Goal: Task Accomplishment & Management: Complete application form

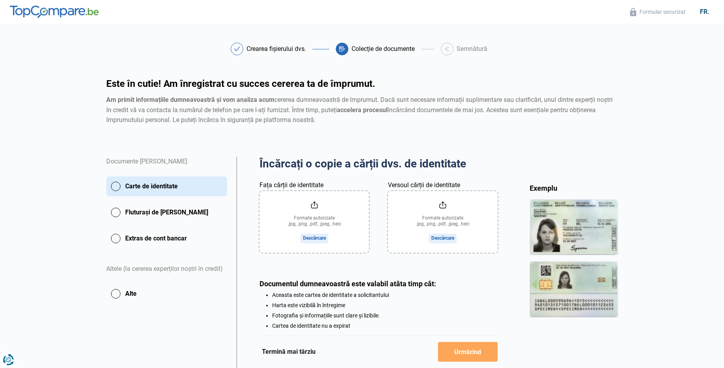
scroll to position [47, 0]
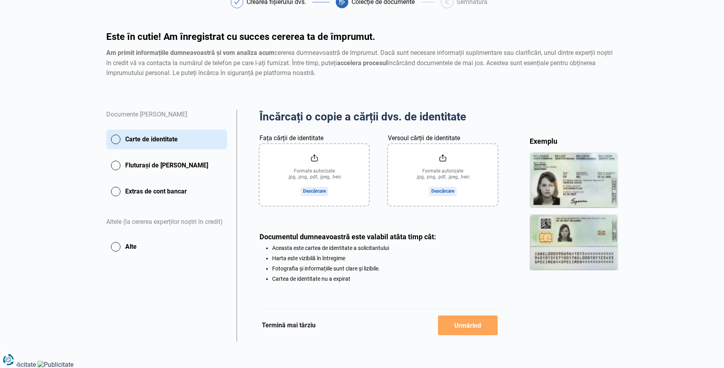
click at [311, 194] on input "Fața cărții de identitate" at bounding box center [314, 175] width 109 height 62
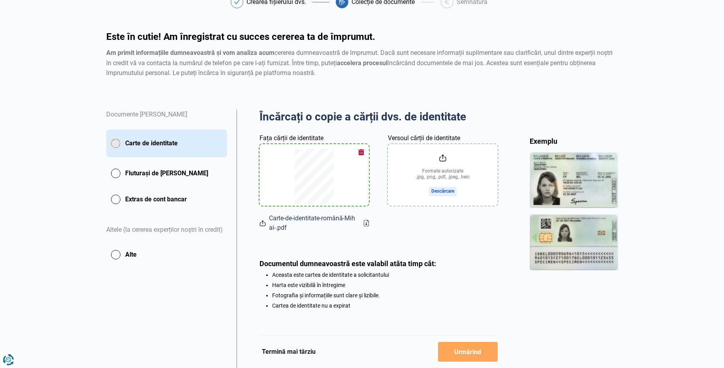
click at [361, 151] on button "button" at bounding box center [361, 152] width 12 height 12
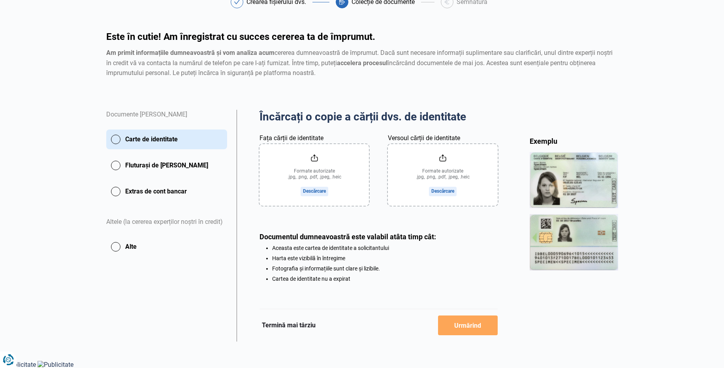
click at [314, 190] on input "Fața cărții de identitate" at bounding box center [314, 175] width 109 height 62
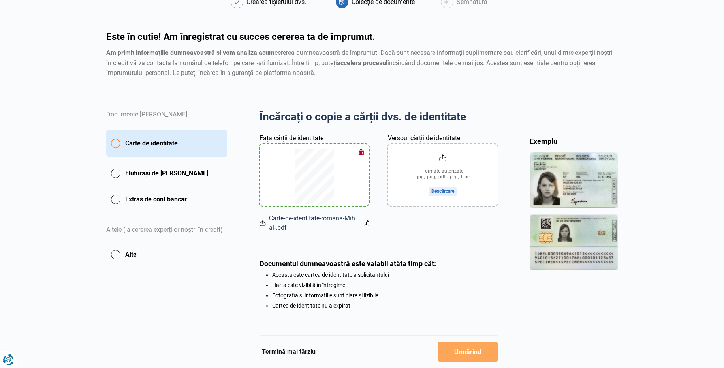
click at [360, 151] on button "button" at bounding box center [361, 152] width 12 height 12
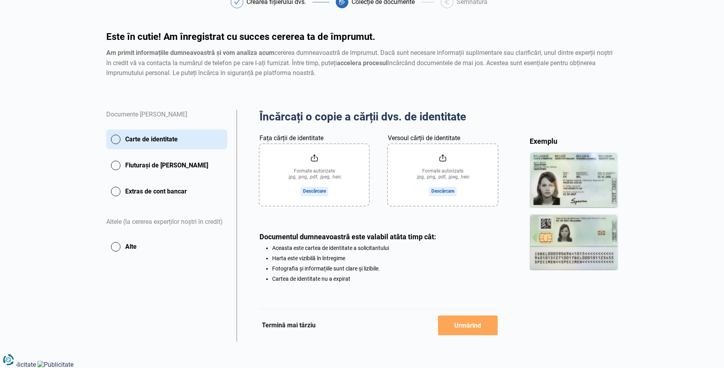
click at [308, 190] on input "Fața cărții de identitate" at bounding box center [314, 175] width 109 height 62
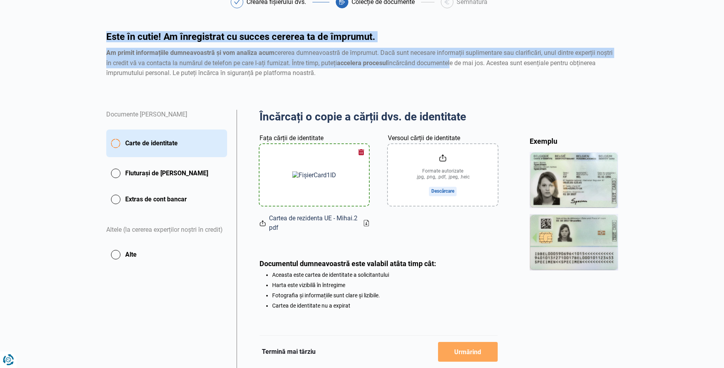
drag, startPoint x: 589, startPoint y: 22, endPoint x: 448, endPoint y: 66, distance: 147.6
click at [448, 66] on div "Crearea fișierului dvs. Colecție de documente Semnătură Création de votre dossi…" at bounding box center [362, 182] width 521 height 373
click at [313, 175] on img at bounding box center [314, 175] width 44 height 8
click at [299, 176] on img at bounding box center [314, 175] width 44 height 8
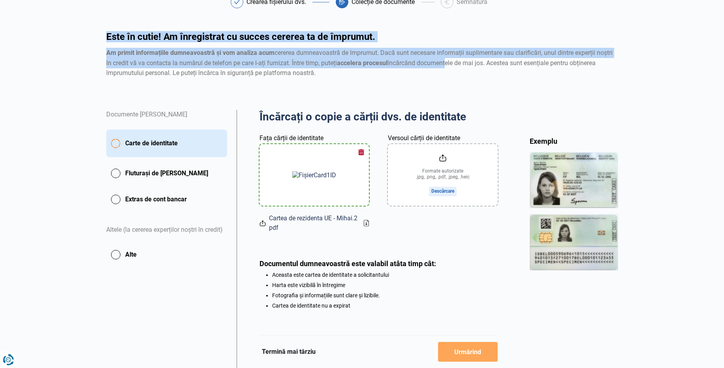
click at [299, 176] on img at bounding box center [314, 175] width 44 height 8
click at [442, 191] on input "Versoul cărții de identitate" at bounding box center [442, 175] width 109 height 62
click at [442, 193] on input "Versoul cărții de identitate" at bounding box center [442, 175] width 109 height 62
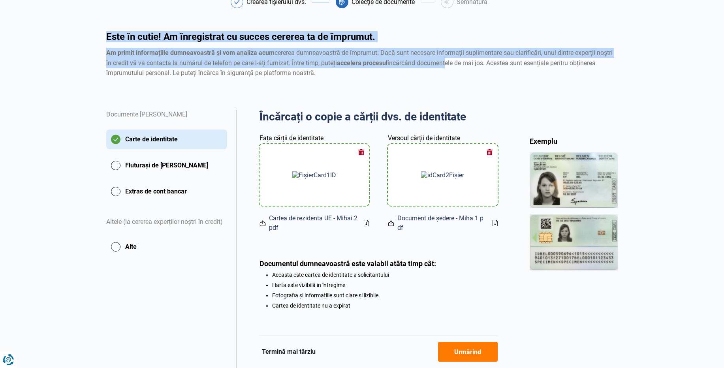
click at [471, 353] on font "Urmărind" at bounding box center [467, 352] width 27 height 8
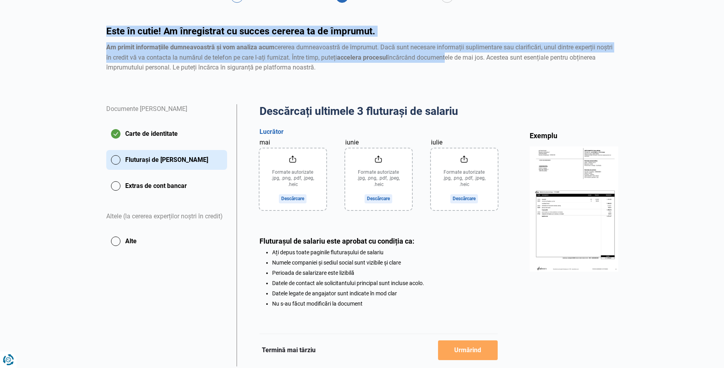
scroll to position [77, 0]
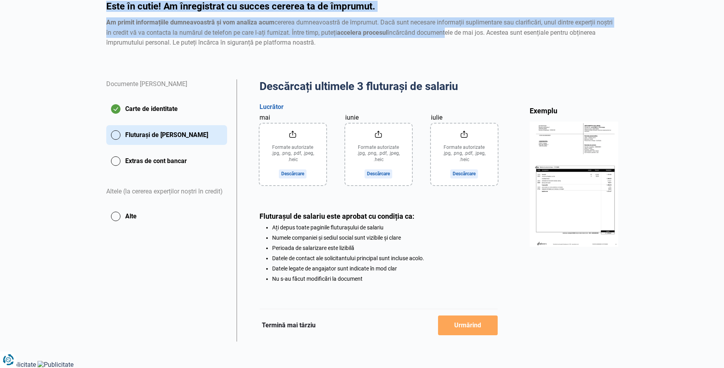
click at [291, 172] on input "mai" at bounding box center [293, 155] width 67 height 62
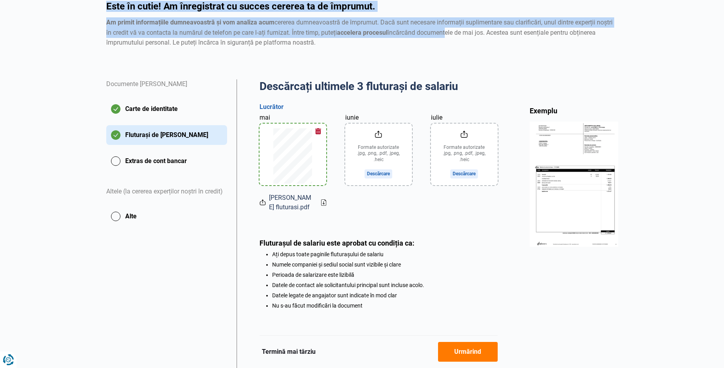
click at [380, 176] on input "iunie" at bounding box center [378, 155] width 67 height 62
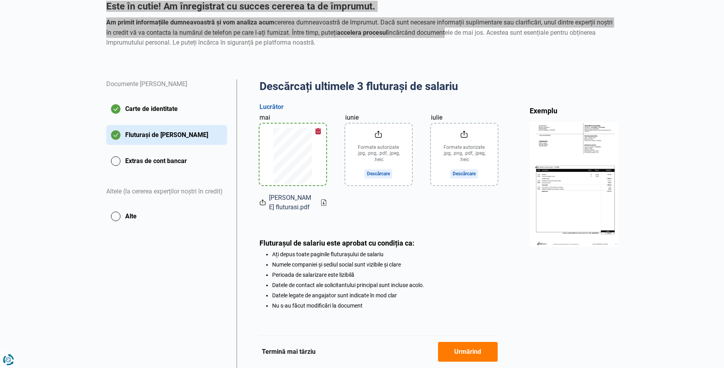
type input "C:\fakepath\[PERSON_NAME] fluturasi.pdf"
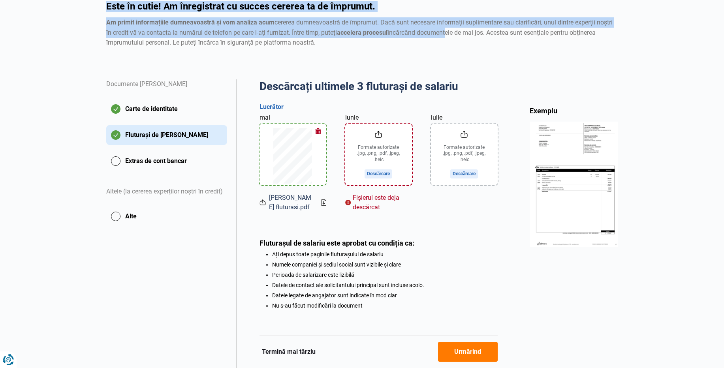
click at [453, 351] on button "Urmărind" at bounding box center [468, 352] width 60 height 20
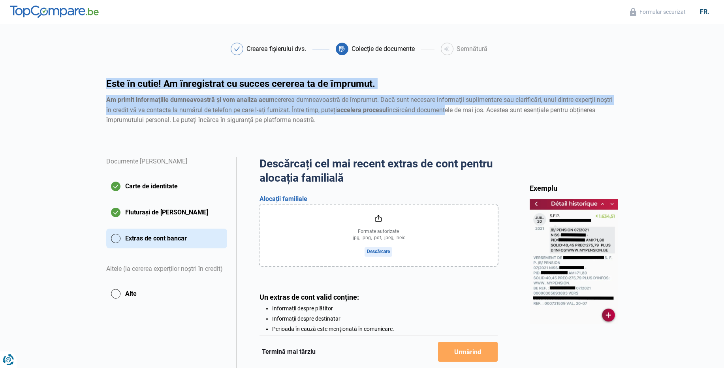
scroll to position [60, 0]
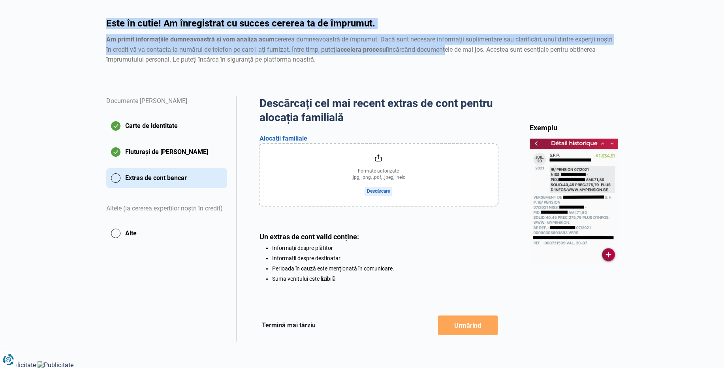
click at [114, 177] on button "Extras de cont bancar" at bounding box center [166, 178] width 121 height 20
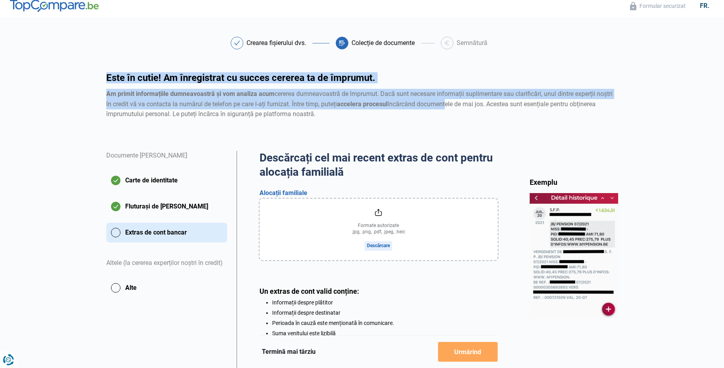
scroll to position [0, 0]
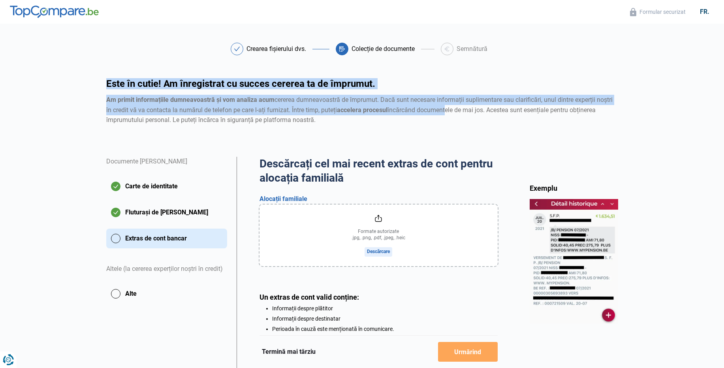
click at [376, 253] on input "file" at bounding box center [379, 236] width 238 height 62
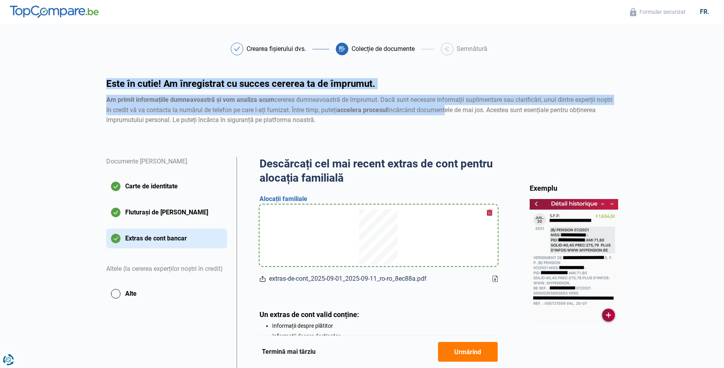
click at [463, 355] on font "Urmărind" at bounding box center [467, 352] width 27 height 8
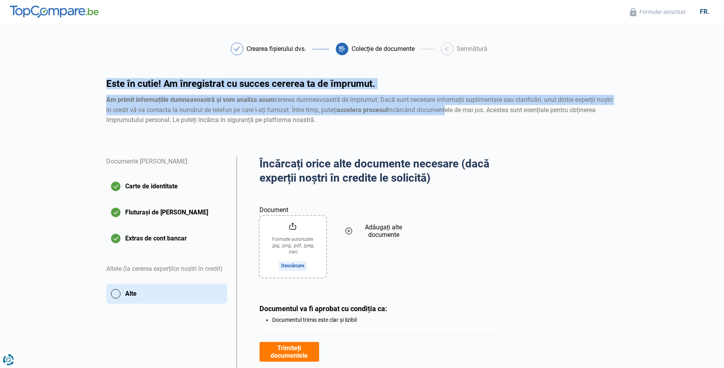
scroll to position [41, 0]
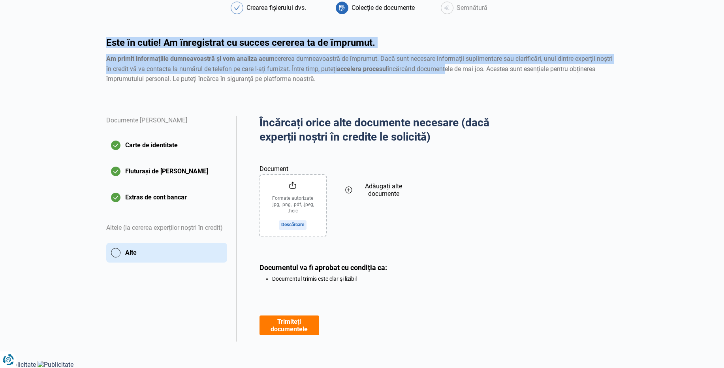
click at [300, 328] on font "Trimiteți documentele" at bounding box center [289, 325] width 37 height 15
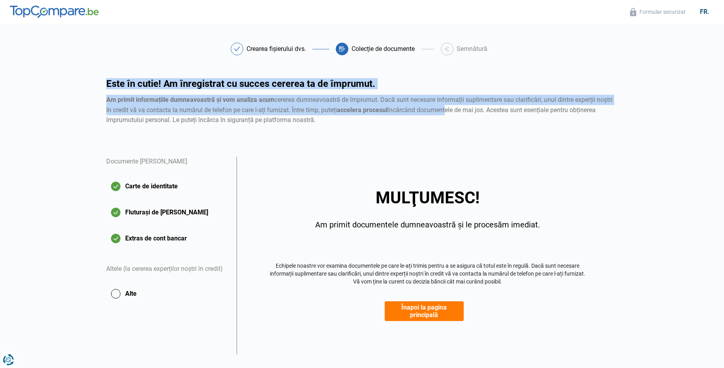
click at [418, 312] on font "Înapoi la pagina principală" at bounding box center [423, 311] width 45 height 15
